Goal: Book appointment/travel/reservation

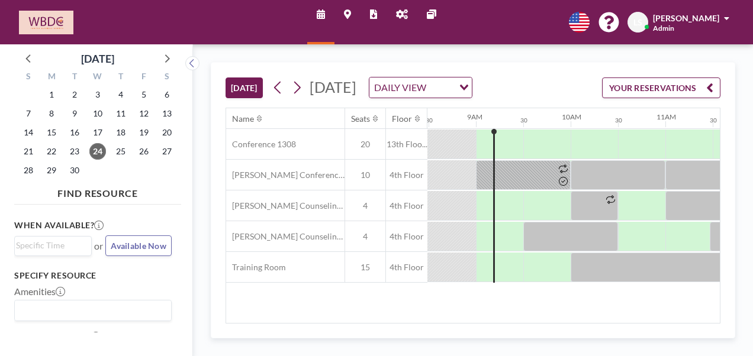
scroll to position [0, 805]
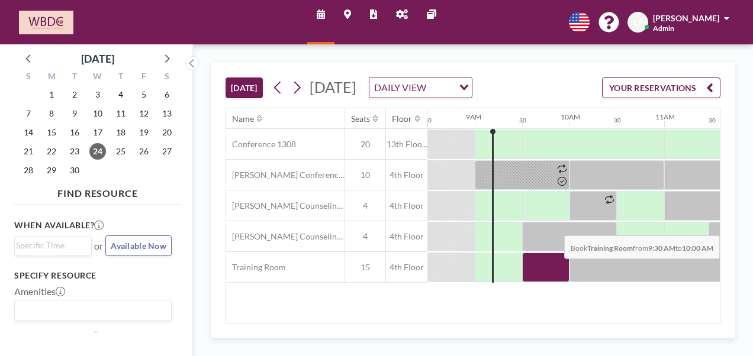
click at [554, 282] on div at bounding box center [545, 268] width 47 height 30
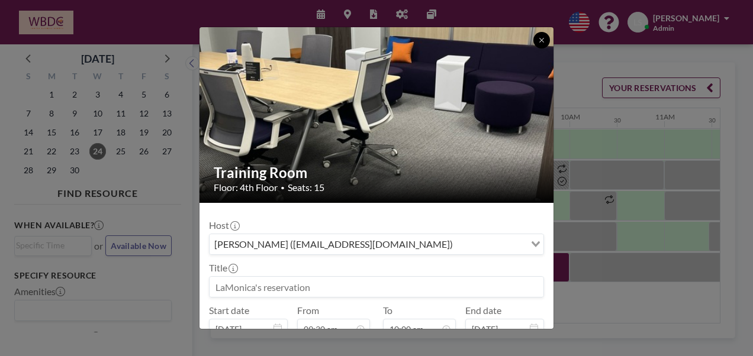
click at [539, 37] on icon at bounding box center [541, 40] width 7 height 7
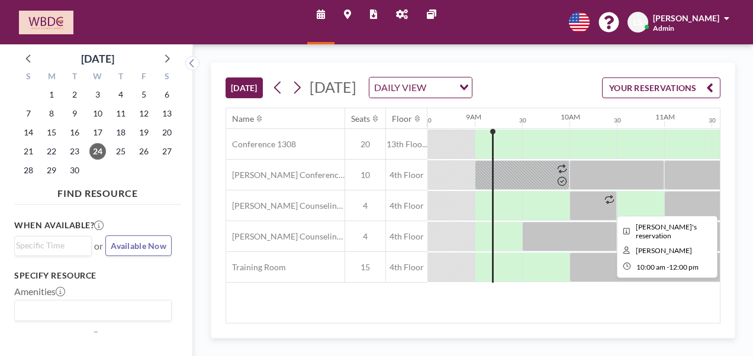
click at [611, 282] on div at bounding box center [663, 268] width 189 height 30
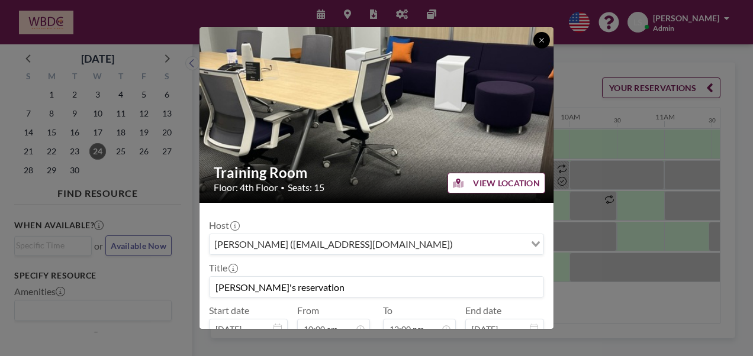
click at [543, 40] on icon at bounding box center [541, 40] width 7 height 7
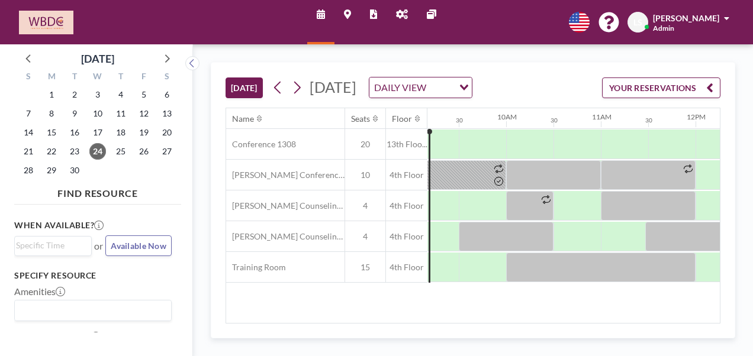
scroll to position [0, 856]
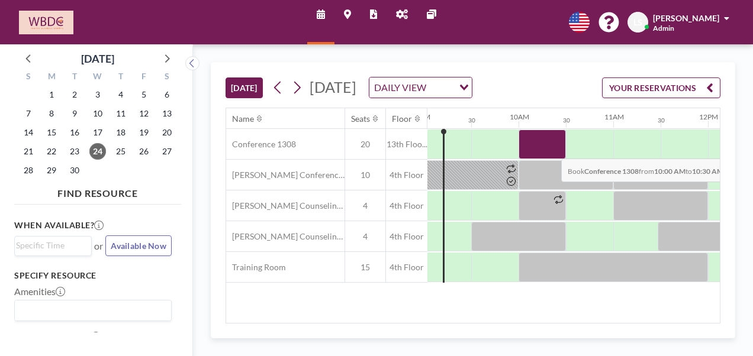
click at [551, 159] on div at bounding box center [541, 145] width 47 height 30
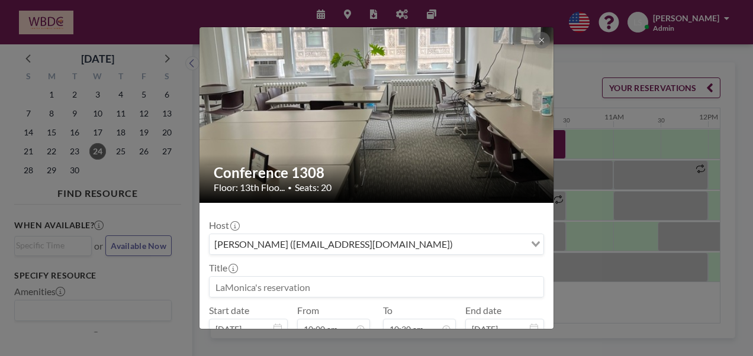
click at [307, 282] on input at bounding box center [376, 287] width 334 height 20
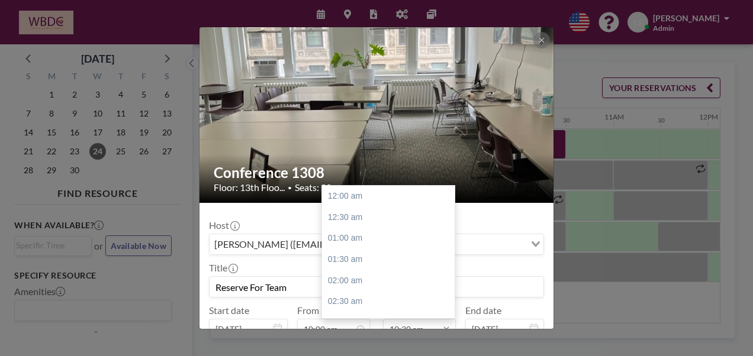
scroll to position [442, 0]
type input "Reserve For Team"
click at [341, 217] on div "11:00 am" at bounding box center [391, 217] width 138 height 21
type input "11:00 am"
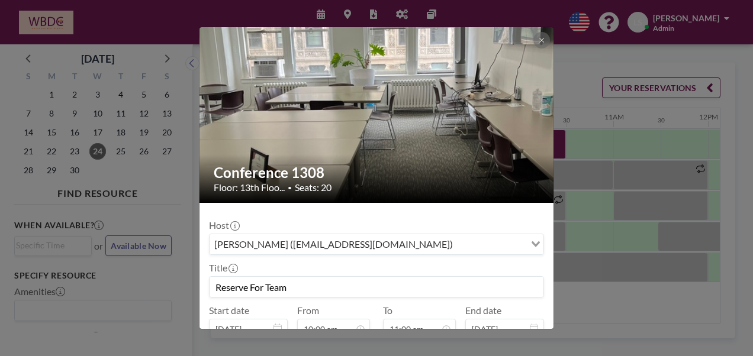
scroll to position [74, 0]
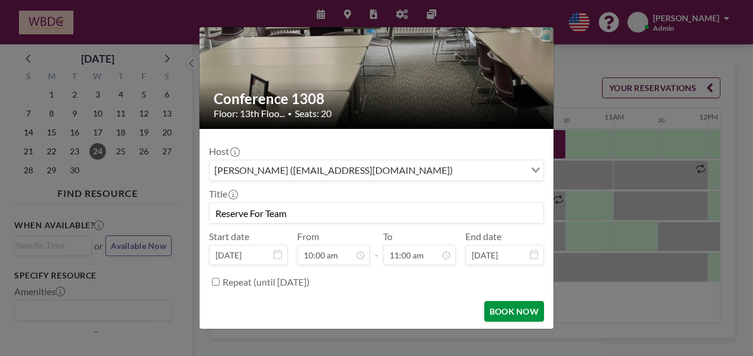
click at [527, 307] on button "BOOK NOW" at bounding box center [514, 311] width 60 height 21
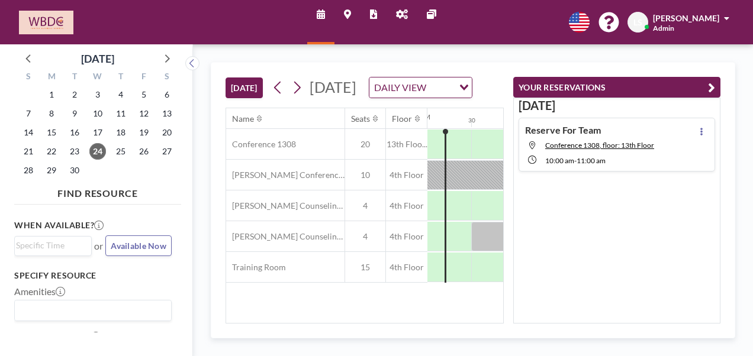
click at [477, 72] on div "[DATE] [DATE] DAILY VIEW Loading..." at bounding box center [364, 85] width 278 height 45
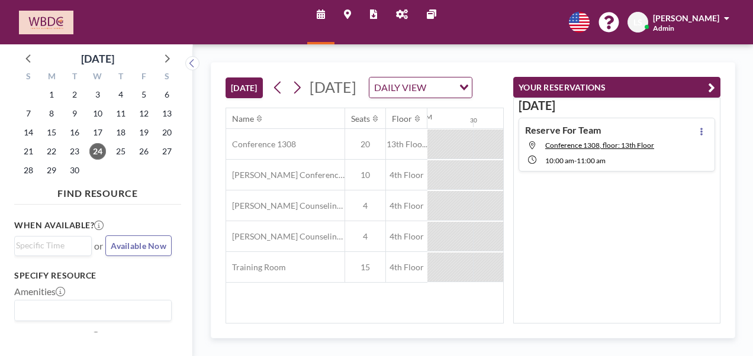
scroll to position [0, 805]
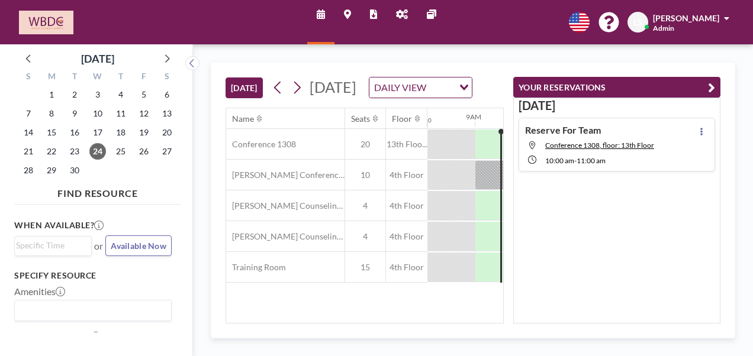
click at [716, 85] on button "YOUR RESERVATIONS" at bounding box center [616, 87] width 207 height 21
